Goal: Task Accomplishment & Management: Use online tool/utility

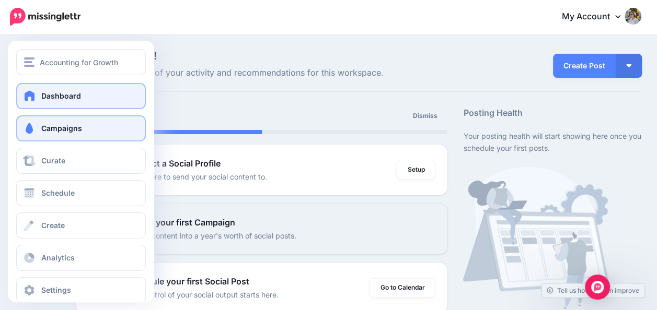
click at [23, 132] on span at bounding box center [29, 128] width 14 height 10
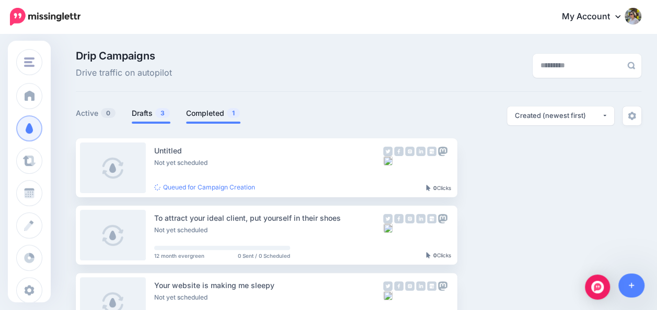
click at [210, 113] on link "Completed 1" at bounding box center [213, 113] width 54 height 13
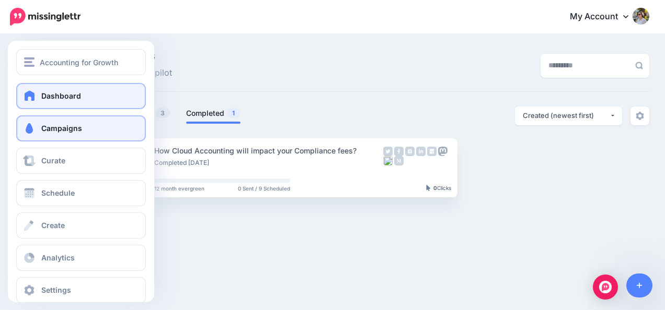
click at [28, 92] on span at bounding box center [30, 95] width 14 height 10
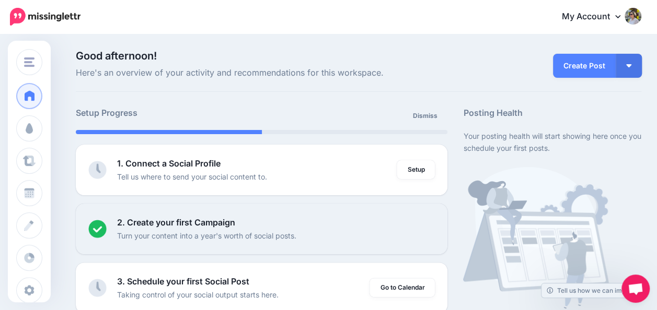
drag, startPoint x: 90, startPoint y: 15, endPoint x: 65, endPoint y: 15, distance: 25.1
click at [65, 15] on nav "My Account Dashboard My Account Billing Facebook Community Help Center" at bounding box center [328, 16] width 641 height 33
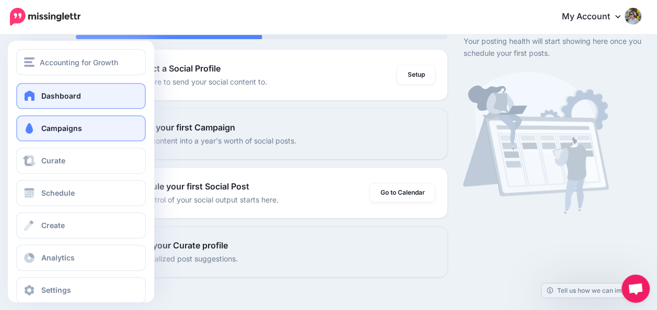
click at [67, 122] on link "Campaigns" at bounding box center [81, 128] width 130 height 26
click at [57, 133] on span "Campaigns" at bounding box center [61, 128] width 41 height 9
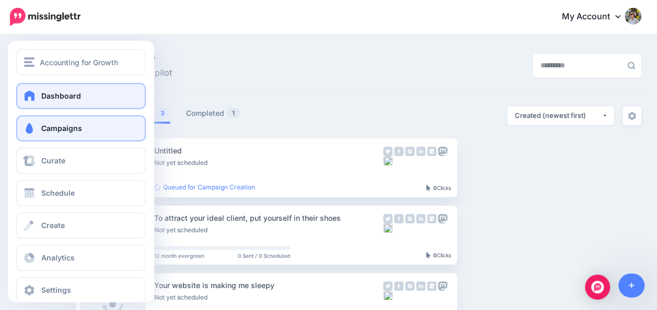
click at [30, 92] on span at bounding box center [30, 95] width 14 height 10
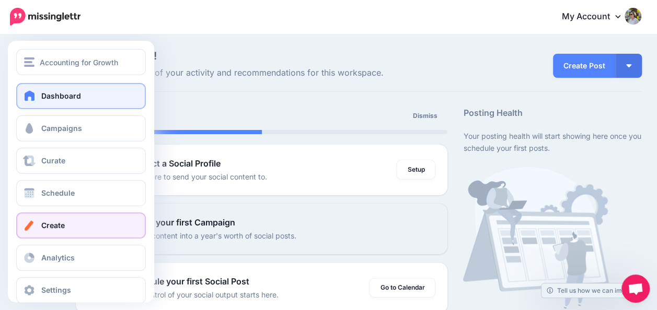
click at [53, 230] on link "Create" at bounding box center [81, 226] width 130 height 26
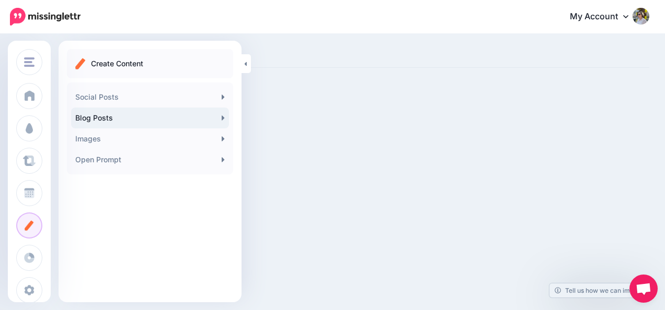
click at [112, 113] on link "Blog Posts" at bounding box center [150, 118] width 158 height 21
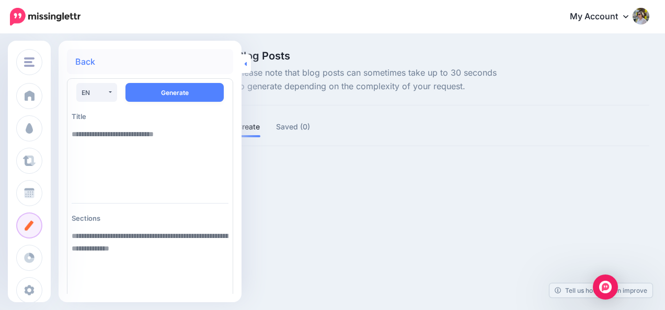
click at [244, 67] on icon at bounding box center [245, 64] width 3 height 7
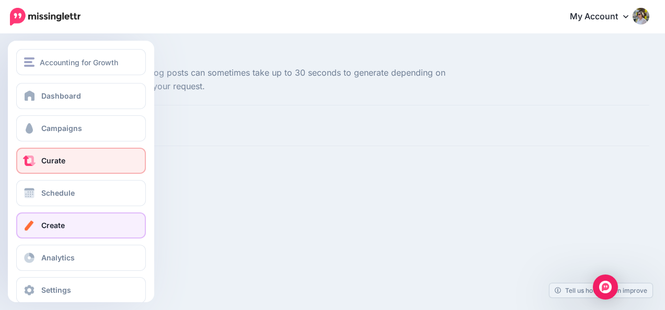
click at [57, 167] on link "Curate" at bounding box center [81, 161] width 130 height 26
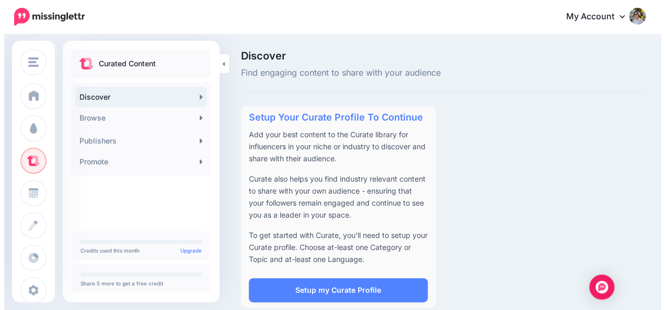
scroll to position [13, 0]
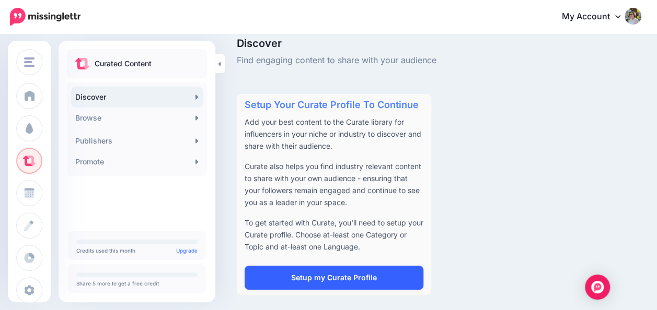
click at [340, 280] on link "Setup my Curate Profile" at bounding box center [333, 278] width 179 height 24
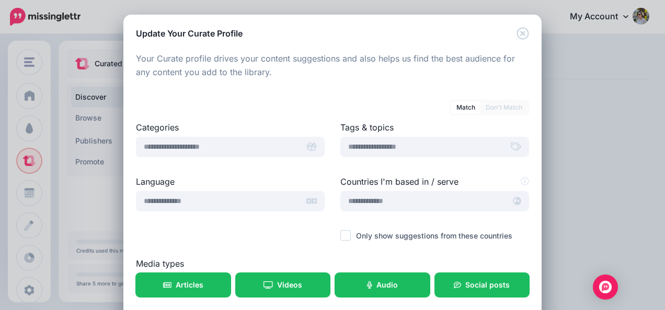
click at [307, 147] on icon at bounding box center [311, 147] width 10 height 8
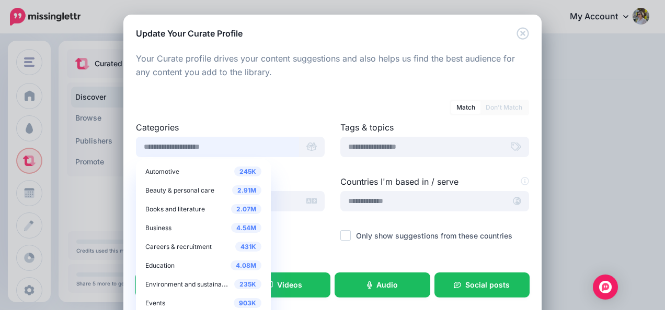
click at [275, 152] on input "text" at bounding box center [217, 147] width 163 height 20
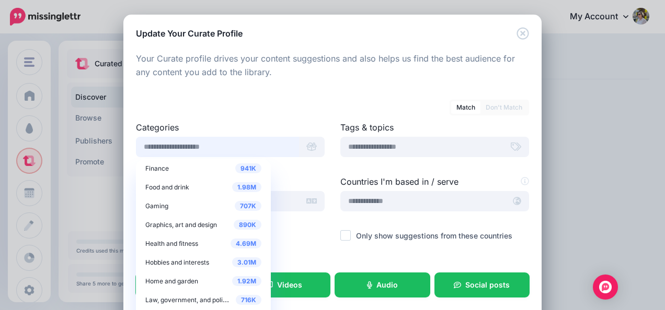
scroll to position [173, 0]
click at [177, 239] on span "Health and fitness" at bounding box center [171, 243] width 53 height 8
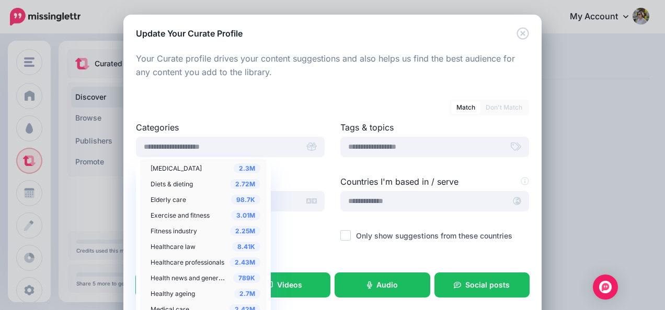
scroll to position [398, 0]
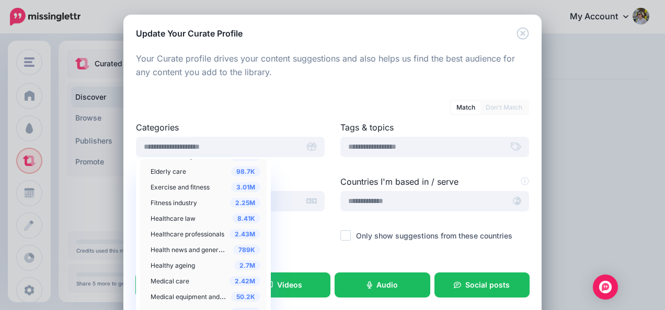
click at [191, 235] on span "Healthcare professionals" at bounding box center [187, 234] width 74 height 8
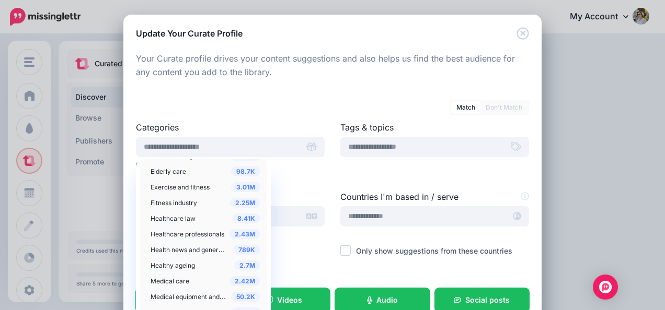
click at [180, 251] on span "Health news and general info" at bounding box center [193, 249] width 86 height 9
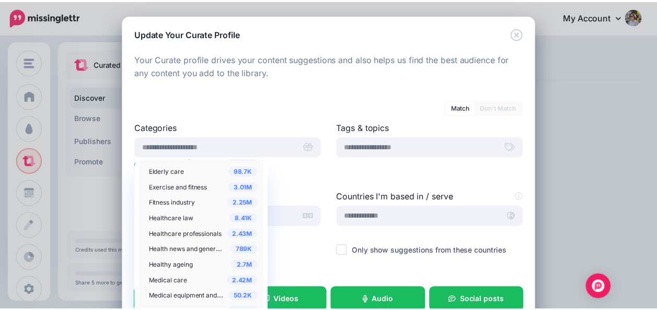
scroll to position [435, 0]
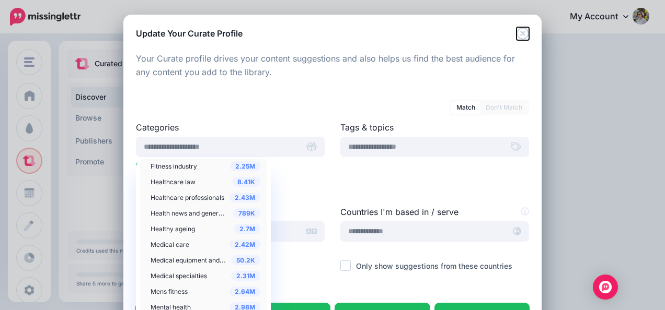
click at [518, 29] on icon "Close" at bounding box center [522, 33] width 13 height 13
